Goal: Task Accomplishment & Management: Manage account settings

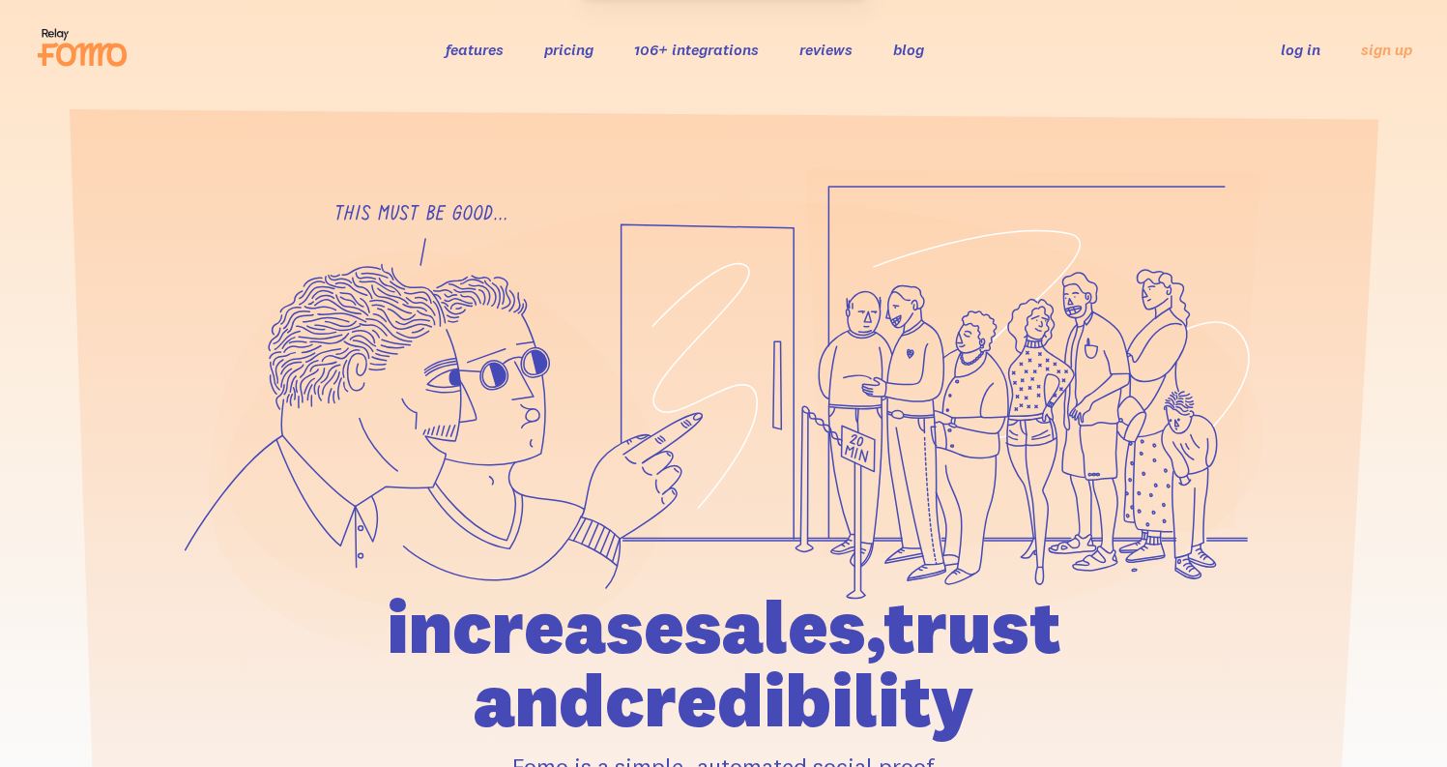
click at [1298, 52] on link "log in" at bounding box center [1301, 49] width 40 height 19
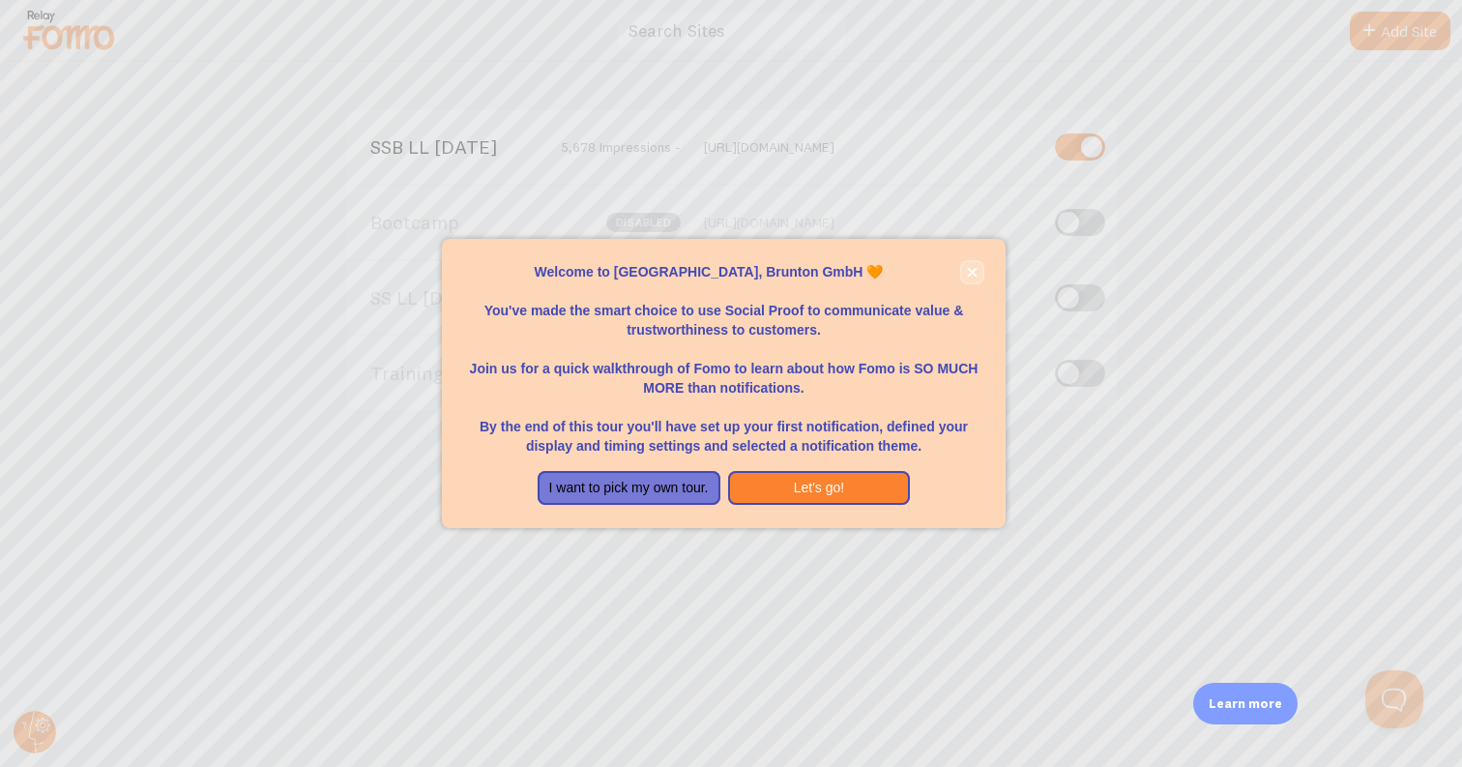
click at [967, 272] on icon "close," at bounding box center [972, 272] width 11 height 11
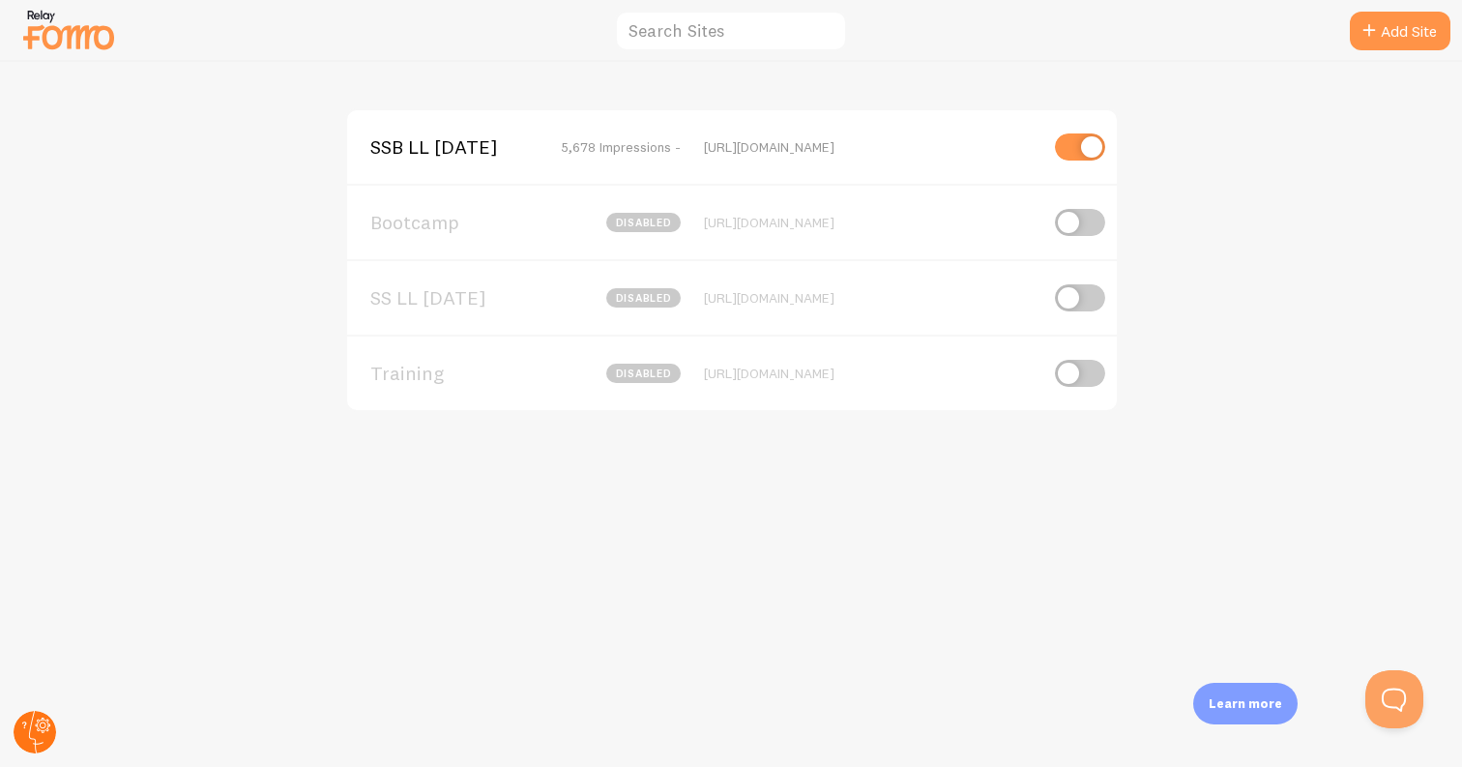
click at [50, 714] on div at bounding box center [35, 732] width 46 height 46
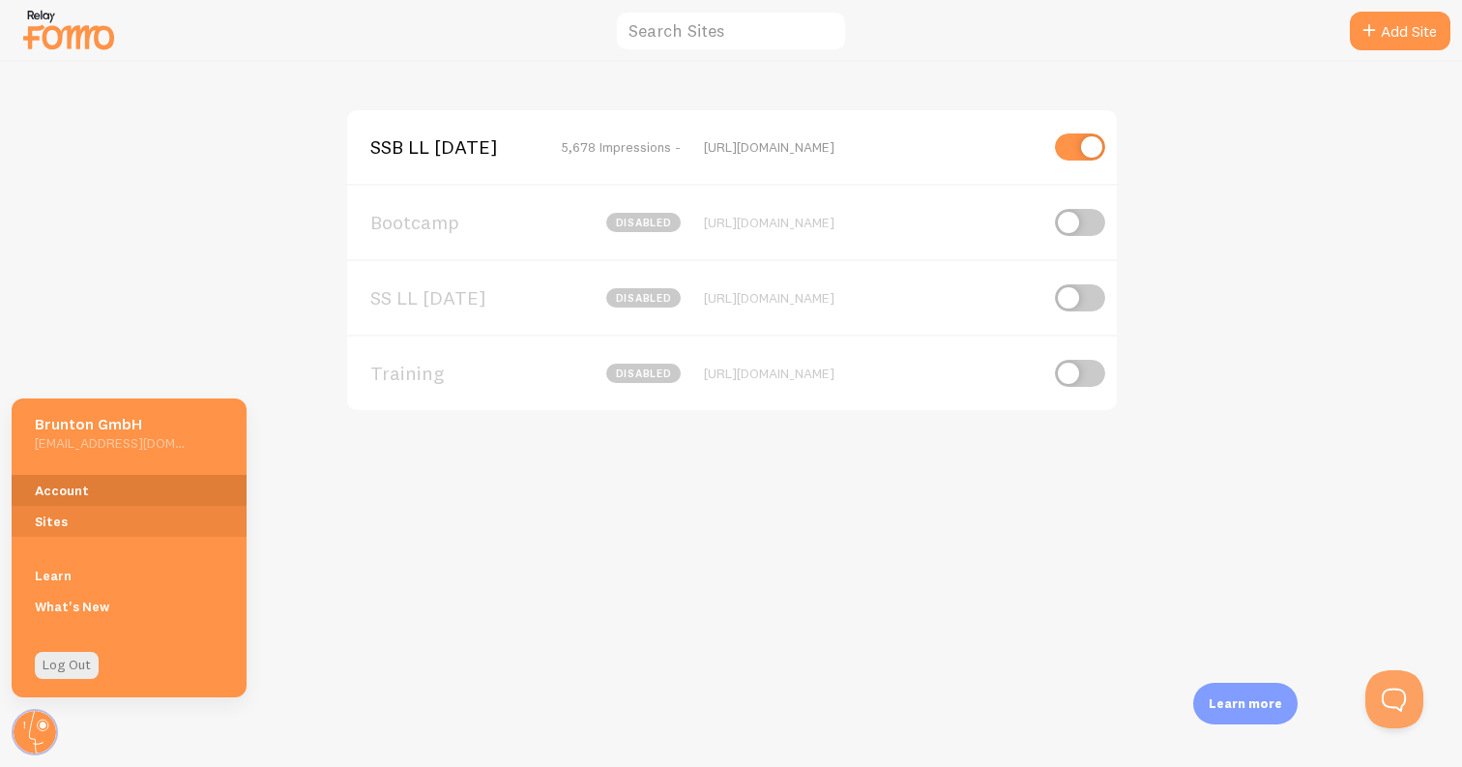
click at [67, 484] on link "Account" at bounding box center [129, 490] width 235 height 31
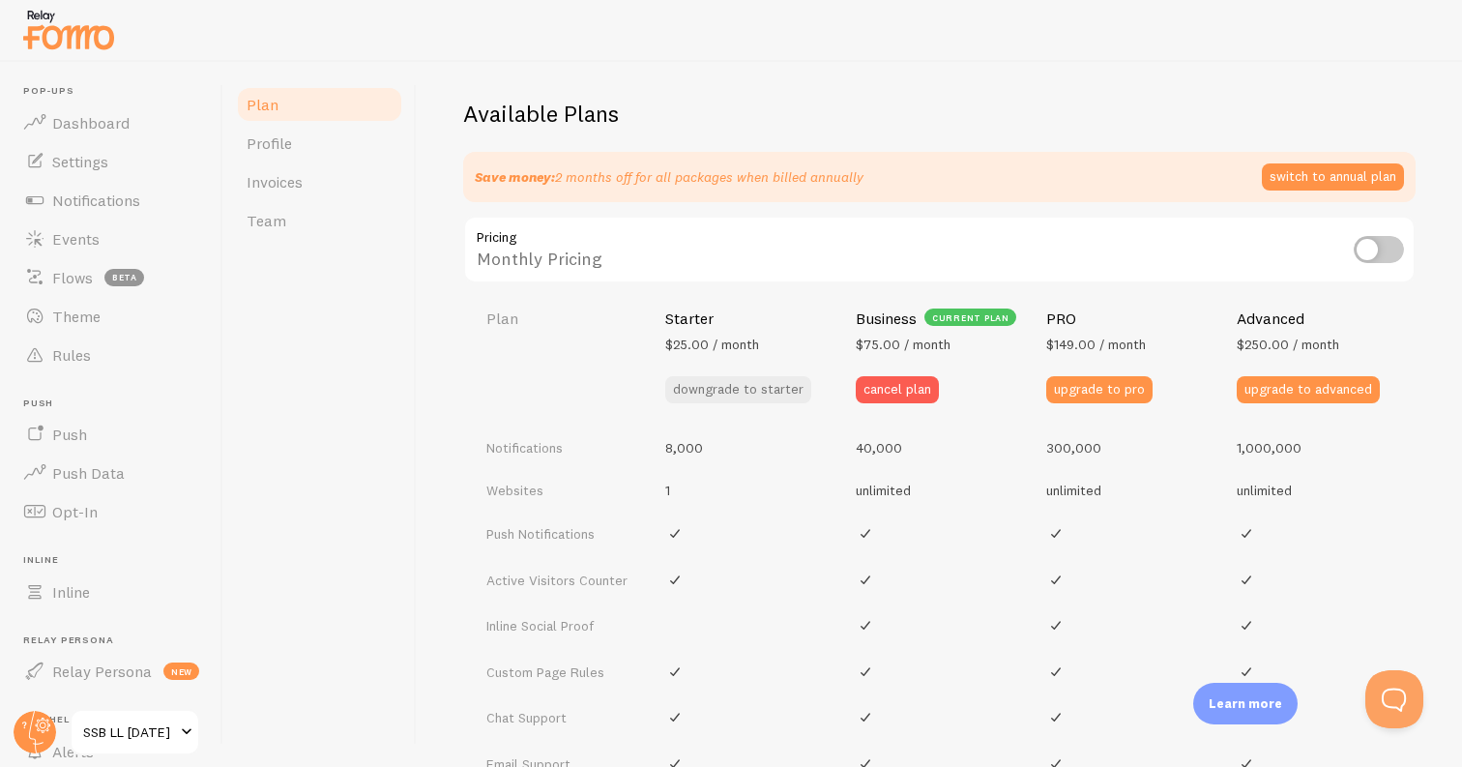
scroll to position [604, 0]
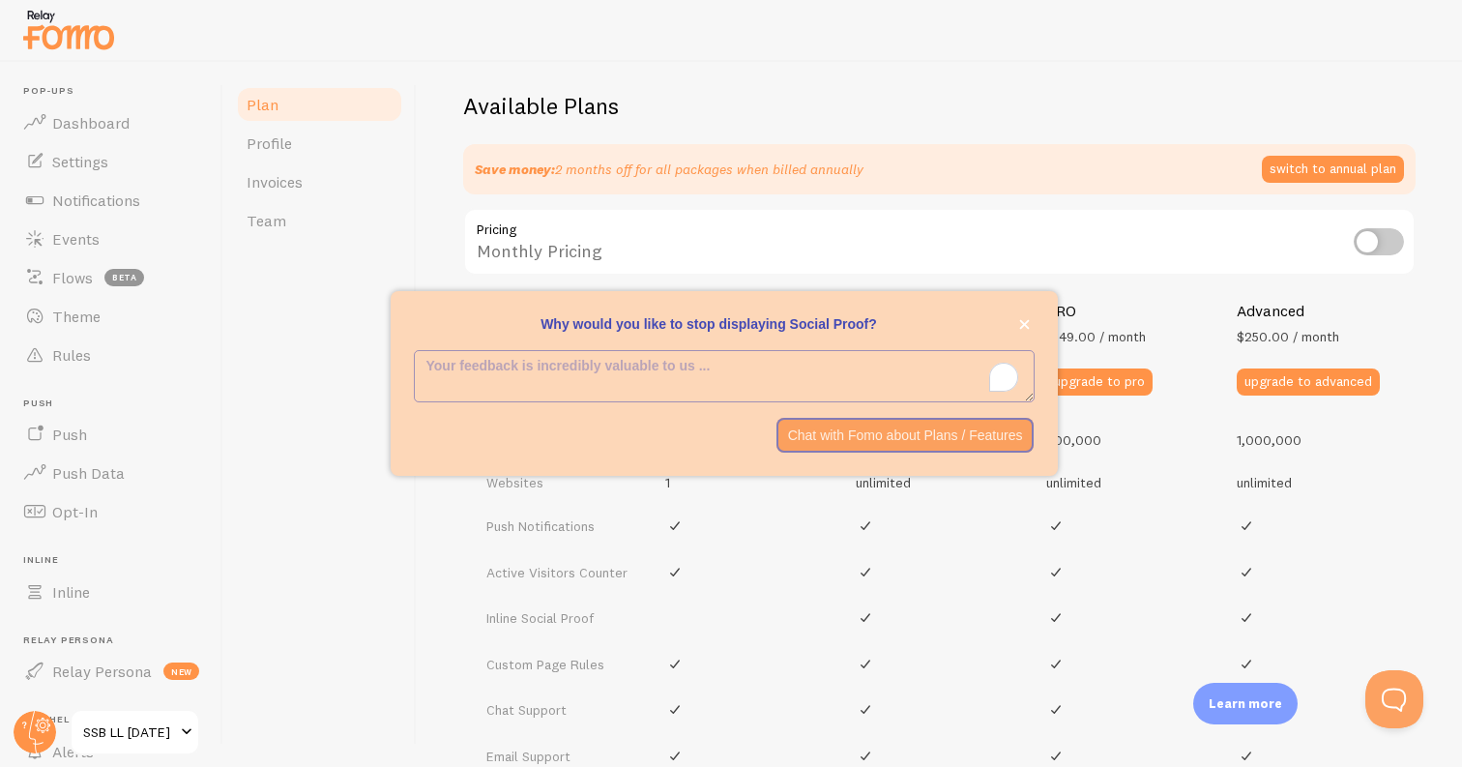
click at [910, 389] on textarea "To enrich screen reader interactions, please activate Accessibility in Grammarl…" at bounding box center [724, 375] width 619 height 49
click at [1020, 320] on icon "close," at bounding box center [1024, 324] width 11 height 11
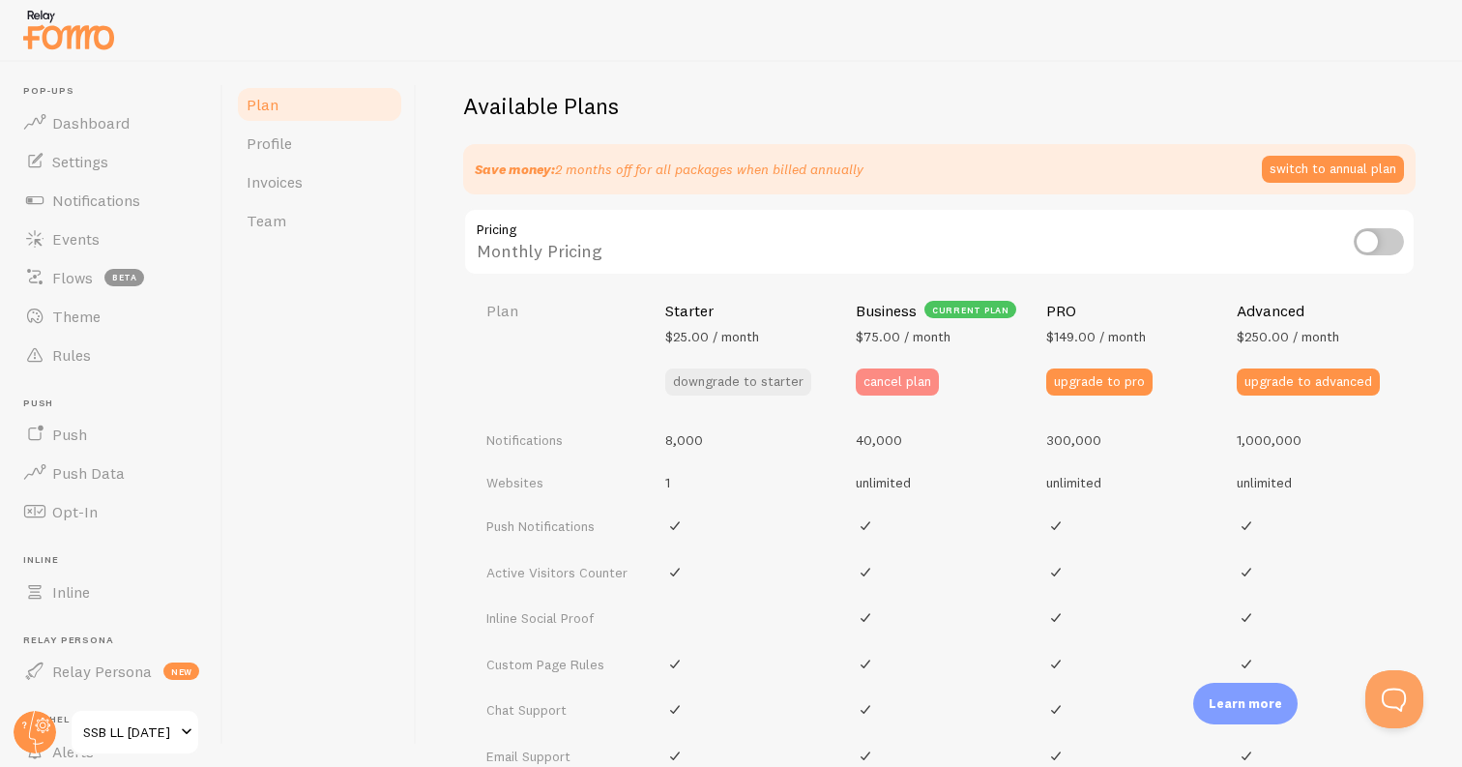
click at [884, 378] on button "cancel plan" at bounding box center [897, 381] width 83 height 27
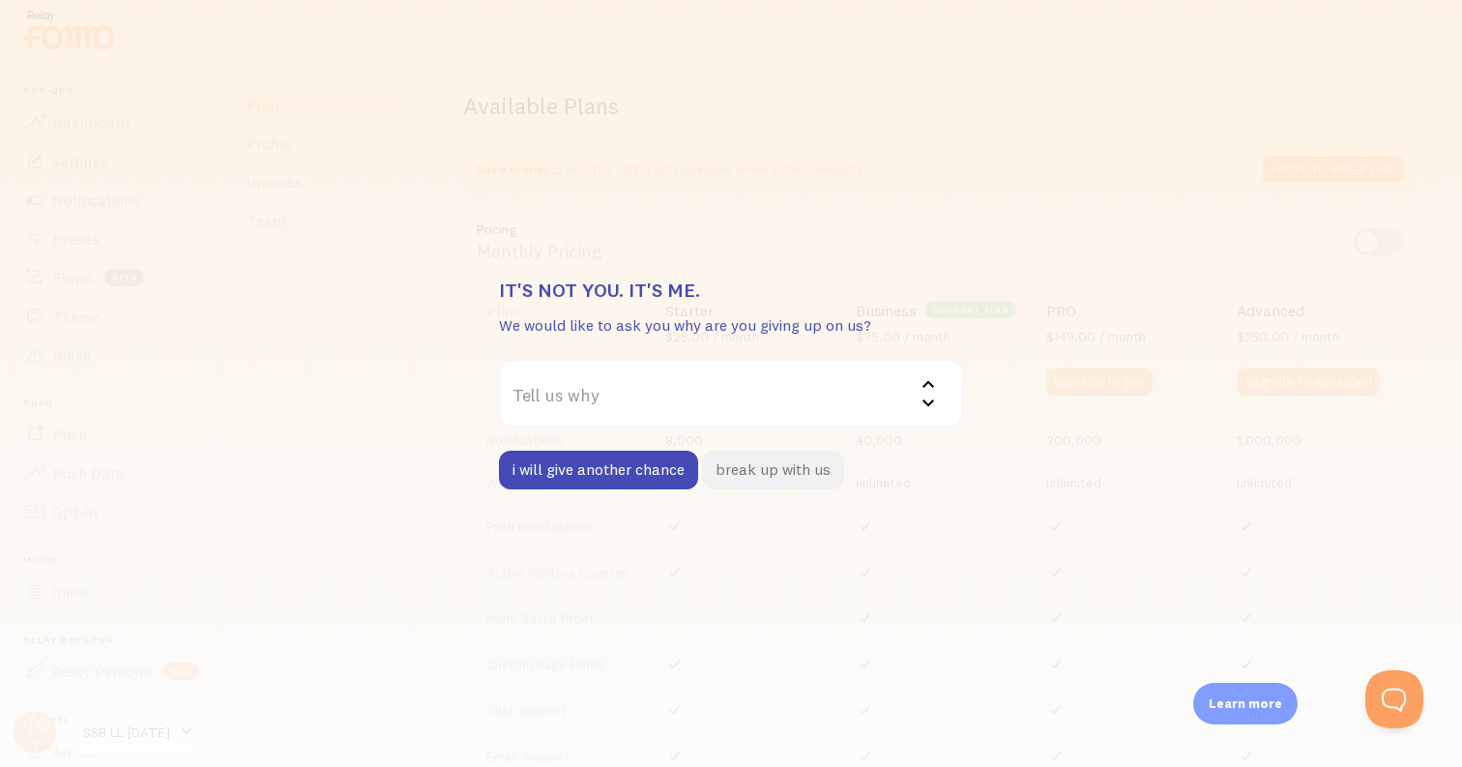
click at [778, 475] on button "break up with us" at bounding box center [773, 470] width 142 height 39
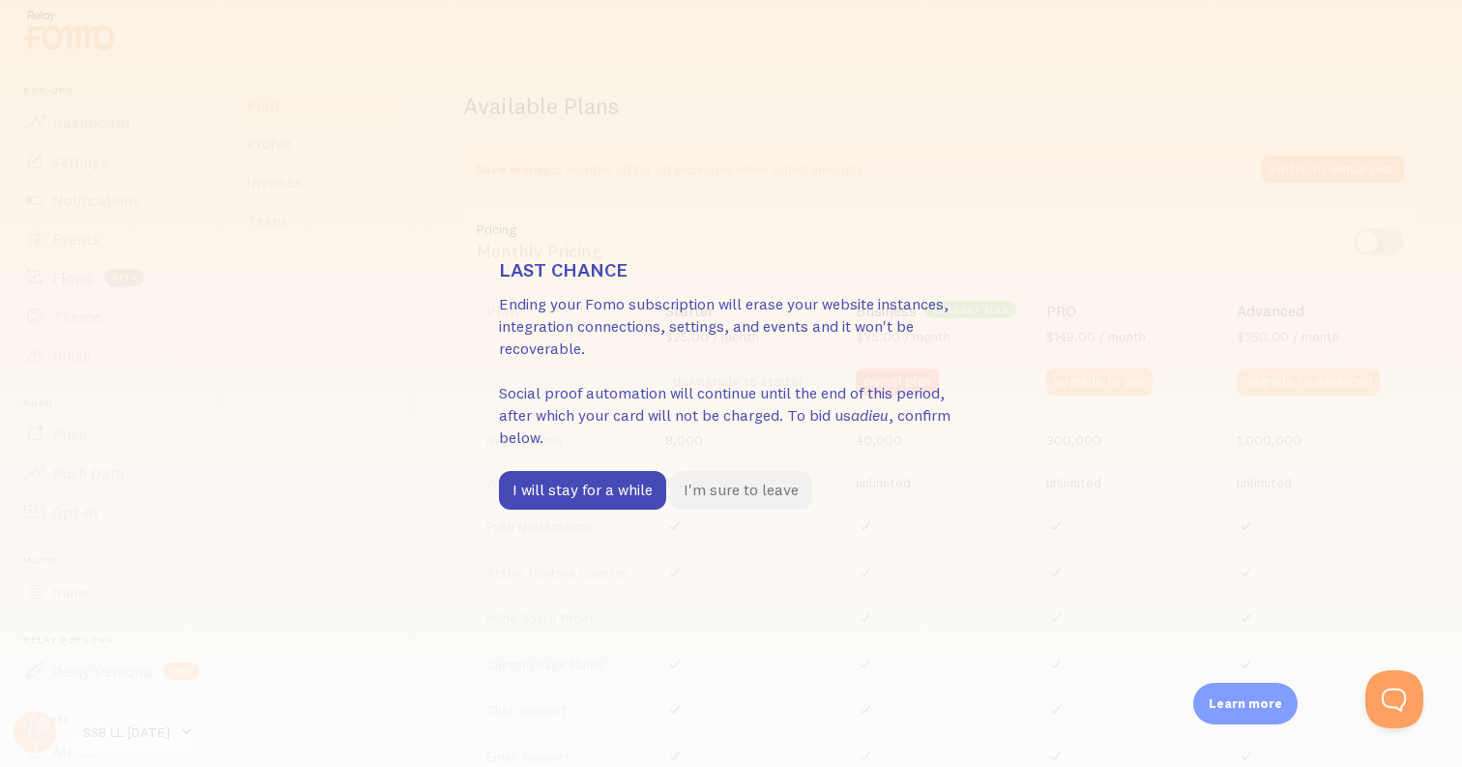
click at [789, 480] on button "I'm sure to leave" at bounding box center [741, 490] width 142 height 39
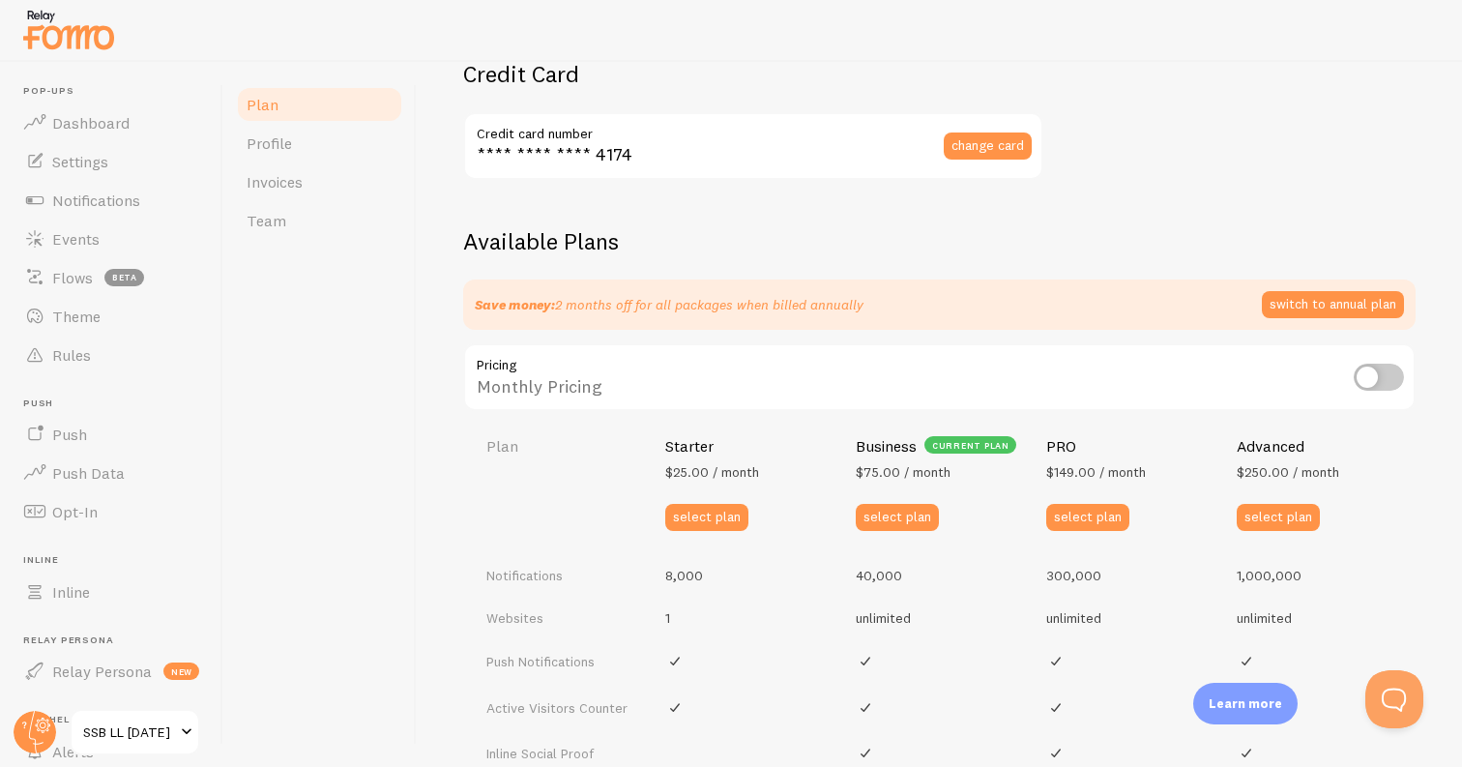
scroll to position [0, 0]
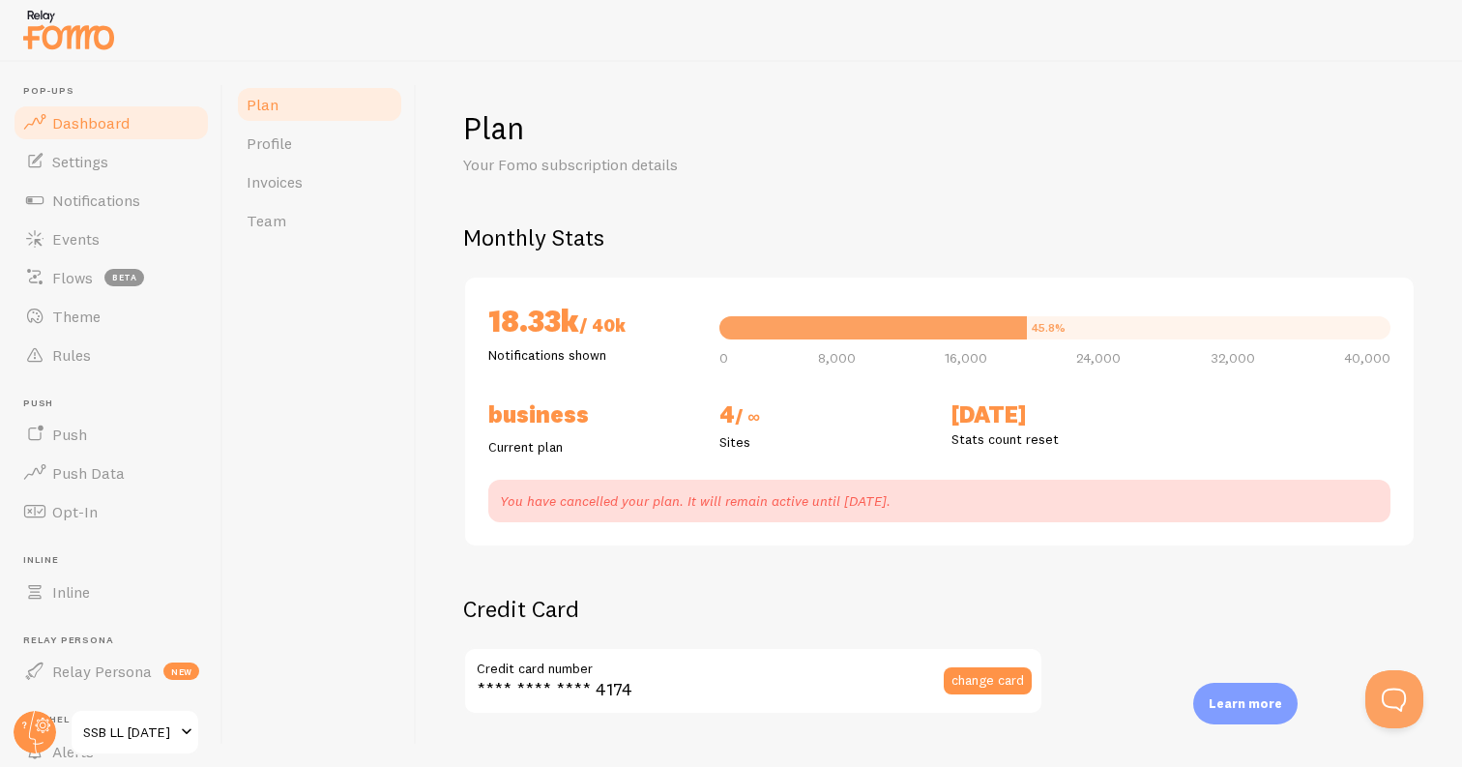
click at [123, 113] on span "Dashboard" at bounding box center [90, 122] width 77 height 19
click at [41, 729] on circle at bounding box center [35, 732] width 43 height 43
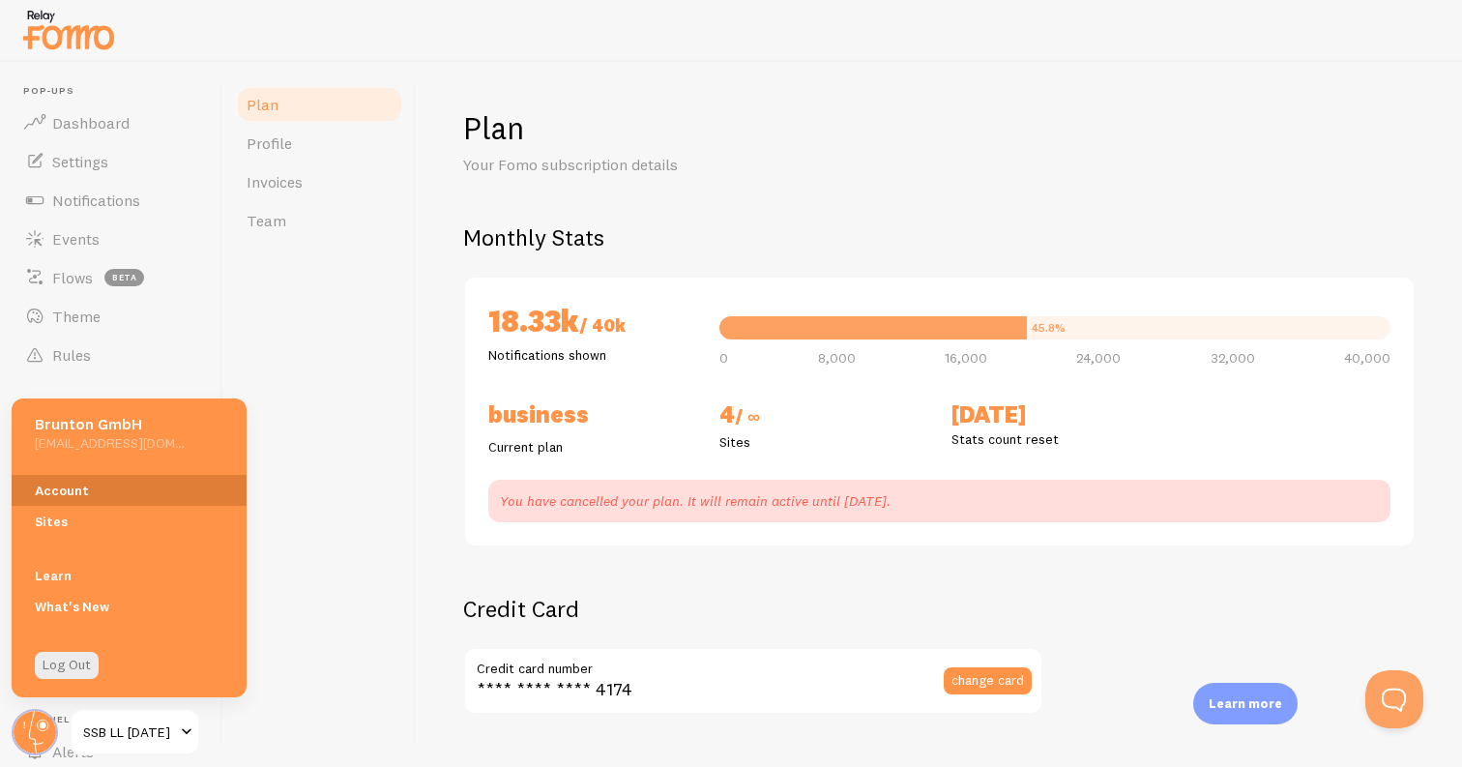
click at [111, 494] on link "Account" at bounding box center [129, 490] width 235 height 31
